Goal: Transaction & Acquisition: Purchase product/service

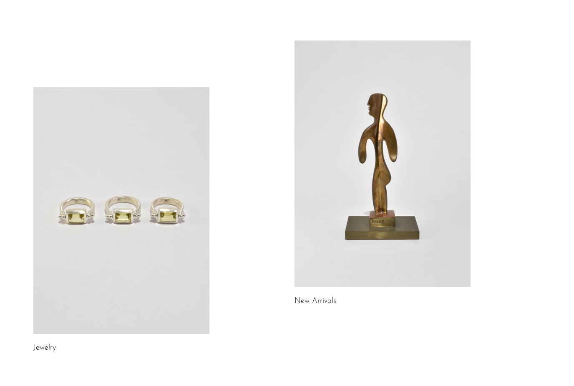
scroll to position [22, 0]
click at [142, 285] on link at bounding box center [121, 210] width 176 height 247
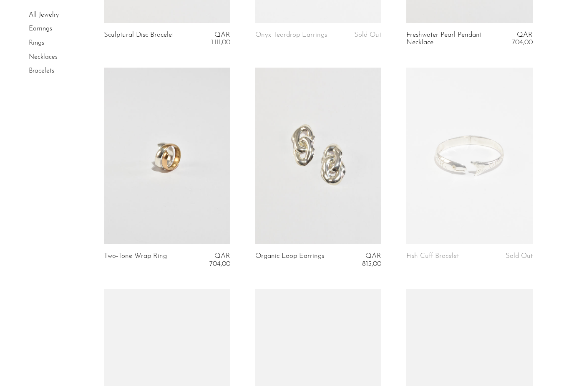
scroll to position [285, 0]
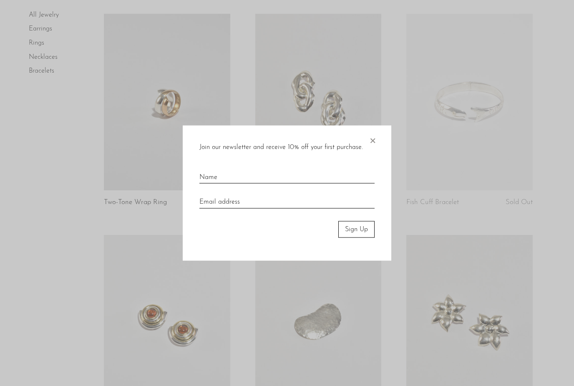
click at [375, 152] on span "×" at bounding box center [373, 138] width 8 height 27
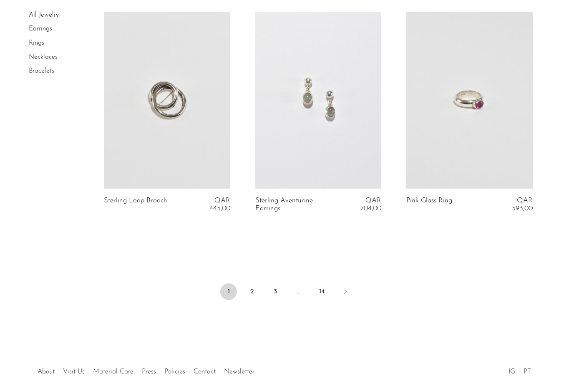
scroll to position [2512, 0]
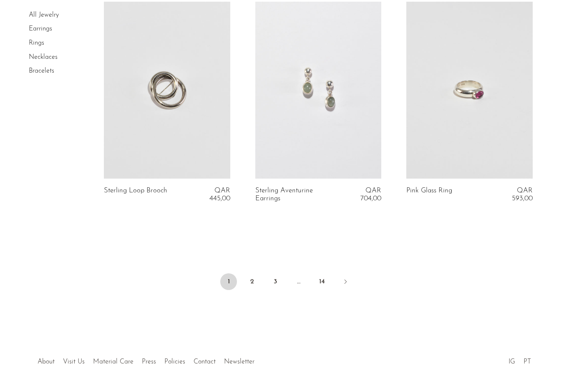
click at [249, 278] on link "2" at bounding box center [252, 281] width 17 height 17
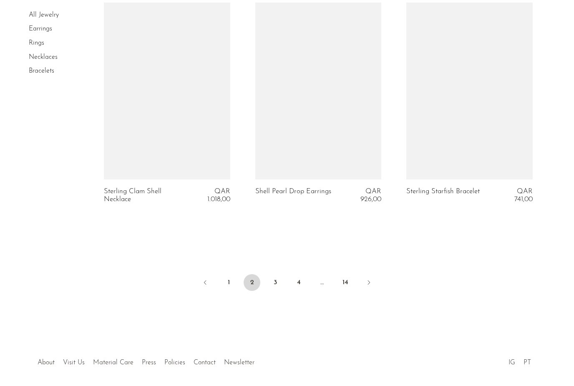
scroll to position [2512, 0]
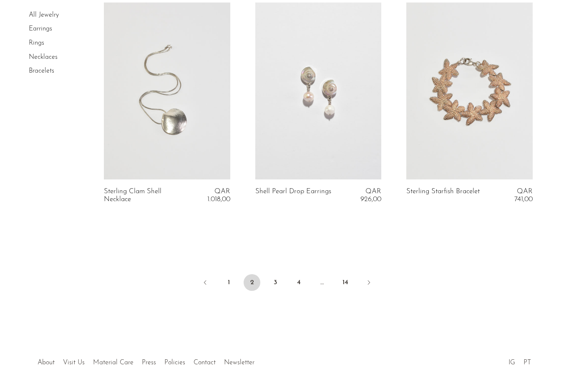
click at [281, 274] on link "3" at bounding box center [275, 282] width 17 height 17
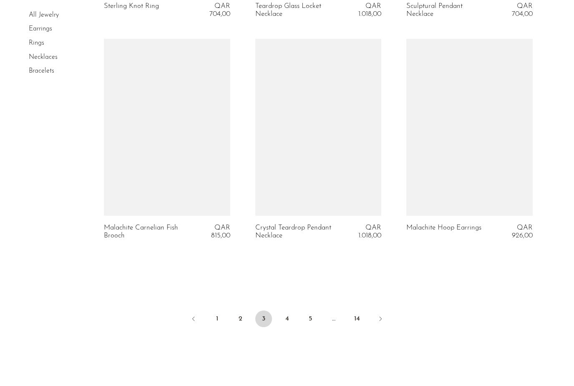
scroll to position [2479, 0]
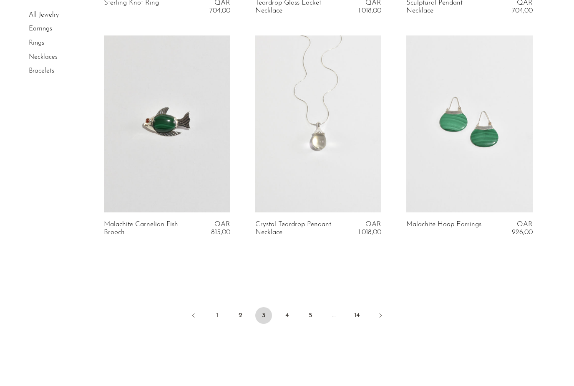
click at [283, 314] on link "4" at bounding box center [287, 315] width 17 height 17
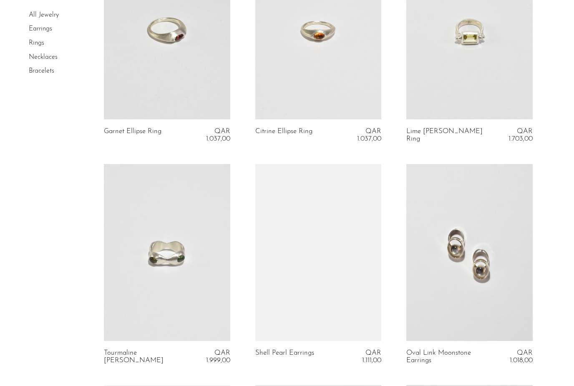
scroll to position [1019, 0]
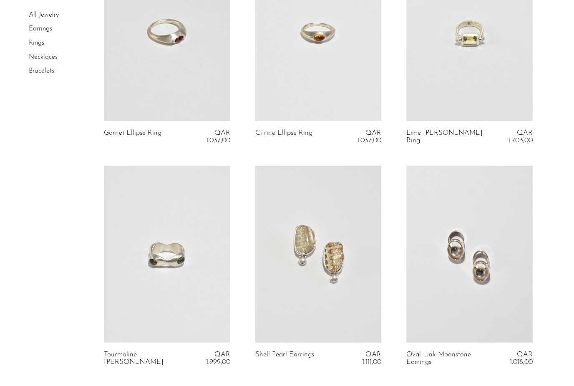
click at [499, 73] on link at bounding box center [470, 32] width 126 height 177
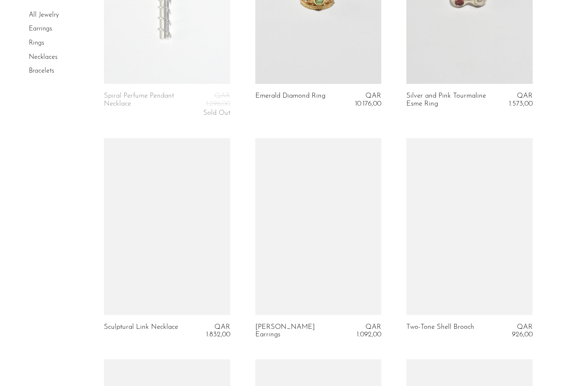
scroll to position [1503, 0]
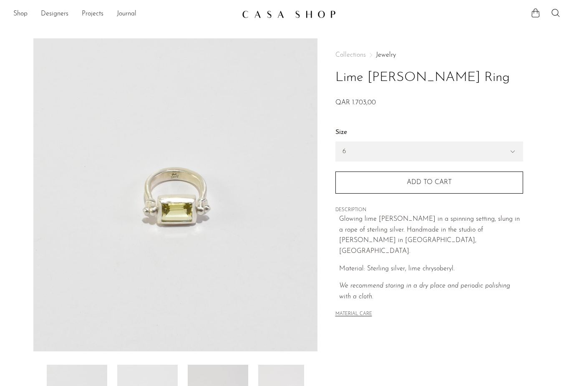
click at [370, 160] on select "6 7 8" at bounding box center [429, 151] width 187 height 19
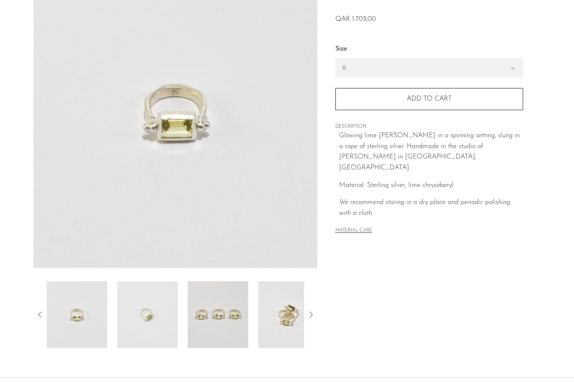
scroll to position [81, 0]
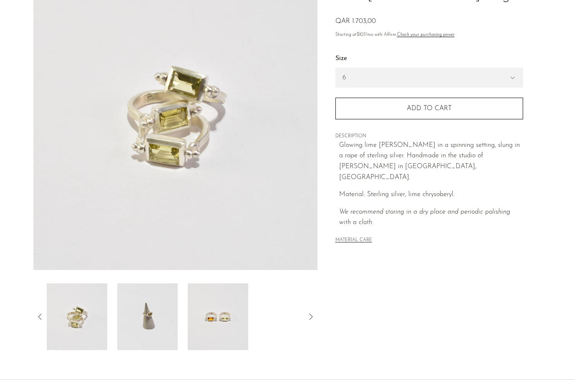
click at [74, 336] on img at bounding box center [77, 316] width 61 height 67
click at [92, 325] on img at bounding box center [77, 316] width 61 height 67
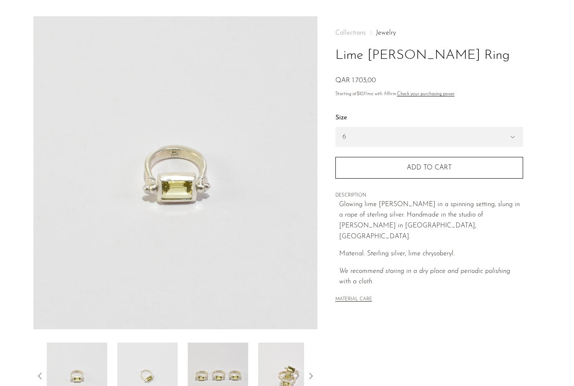
scroll to position [0, 0]
